Goal: Task Accomplishment & Management: Manage account settings

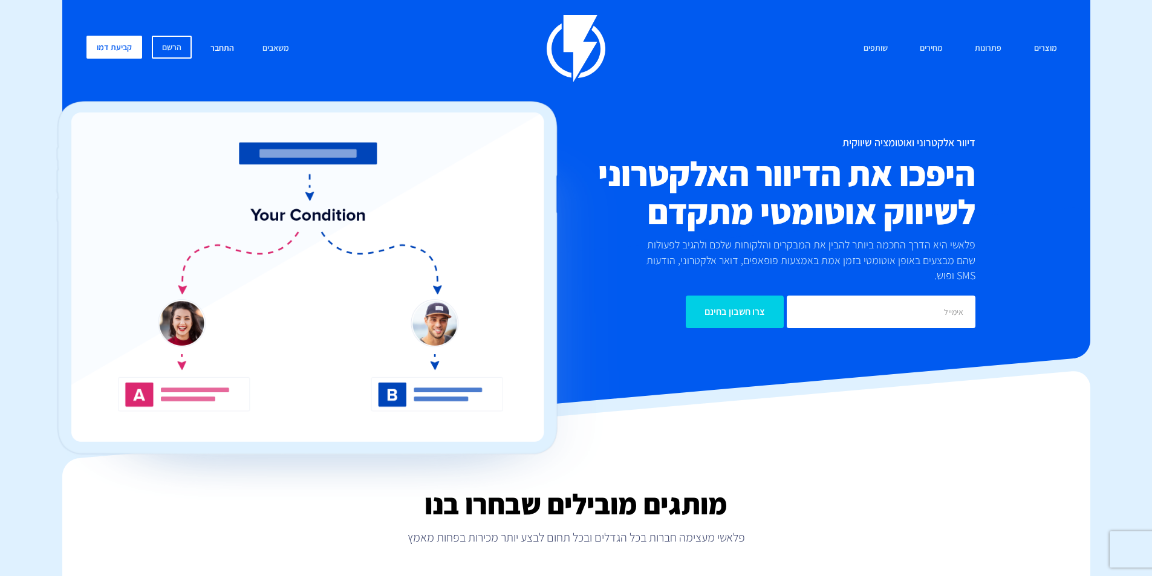
click at [212, 48] on link "התחבר" at bounding box center [222, 49] width 42 height 26
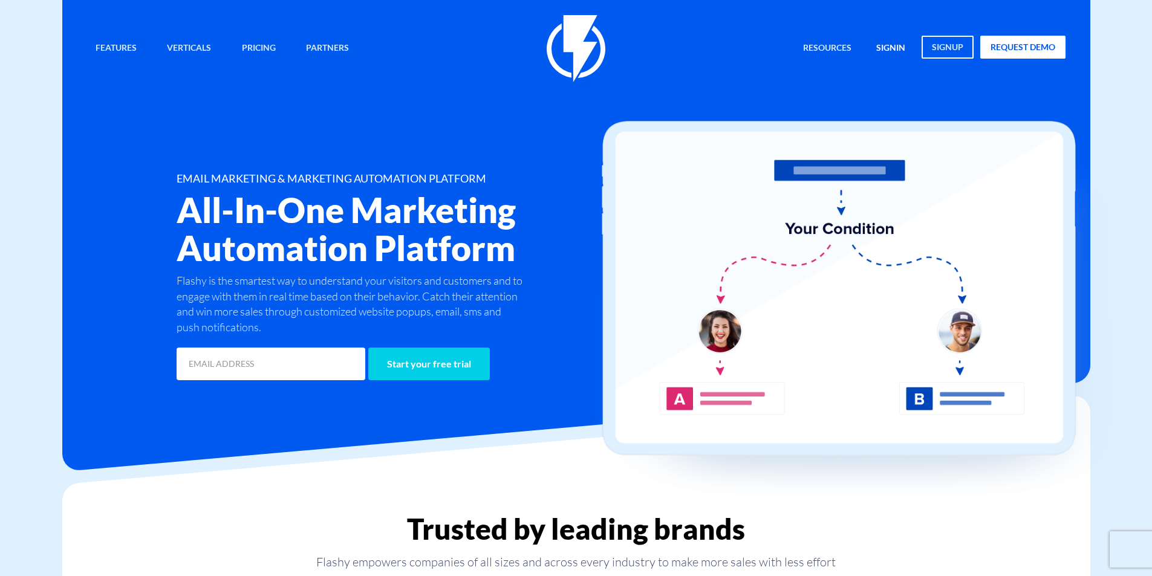
click at [901, 48] on link "signin" at bounding box center [890, 49] width 47 height 26
